Goal: Navigation & Orientation: Find specific page/section

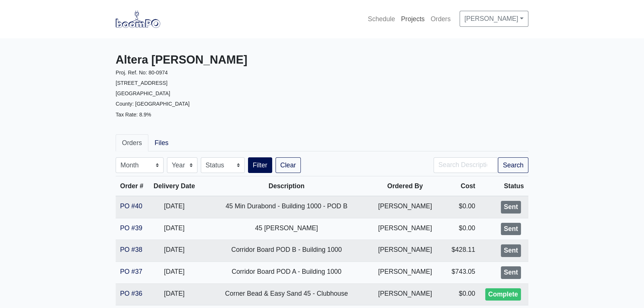
click at [407, 21] on link "Projects" at bounding box center [413, 19] width 30 height 16
click at [407, 18] on link "Projects" at bounding box center [413, 19] width 30 height 16
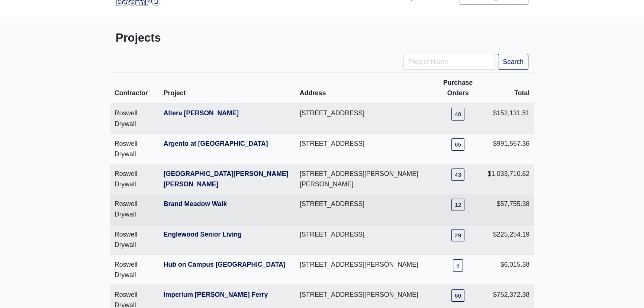
scroll to position [33, 0]
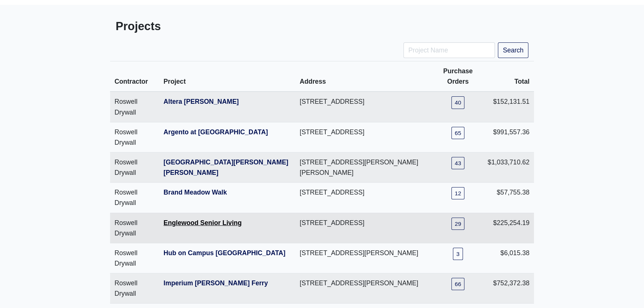
click at [186, 221] on link "Englewood Senior Living" at bounding box center [203, 222] width 78 height 7
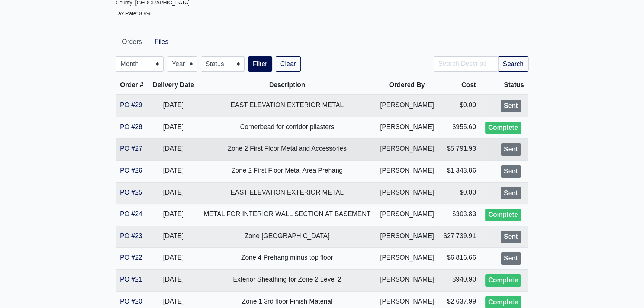
scroll to position [135, 0]
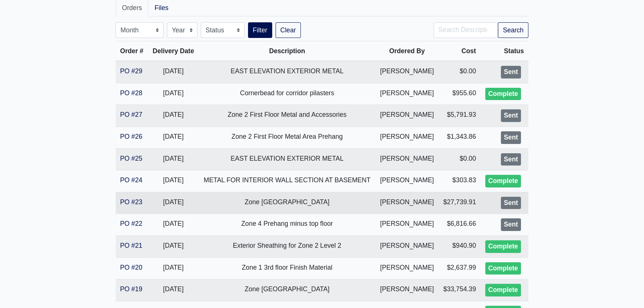
drag, startPoint x: 246, startPoint y: 202, endPoint x: 319, endPoint y: 205, distance: 72.7
click at [319, 205] on td "Zone 2 7th Floor Main Hang" at bounding box center [287, 203] width 177 height 22
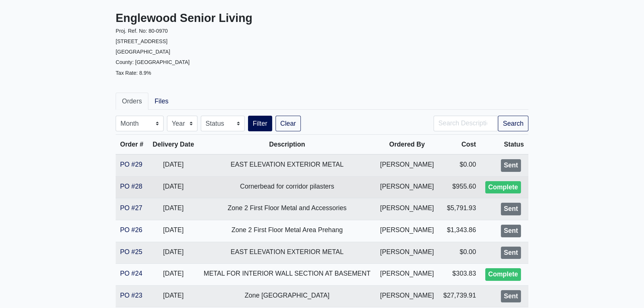
scroll to position [0, 0]
